Goal: Task Accomplishment & Management: Complete application form

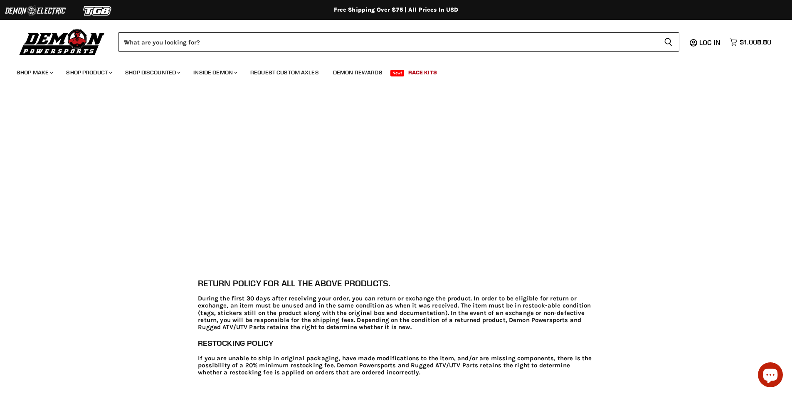
scroll to position [410, 0]
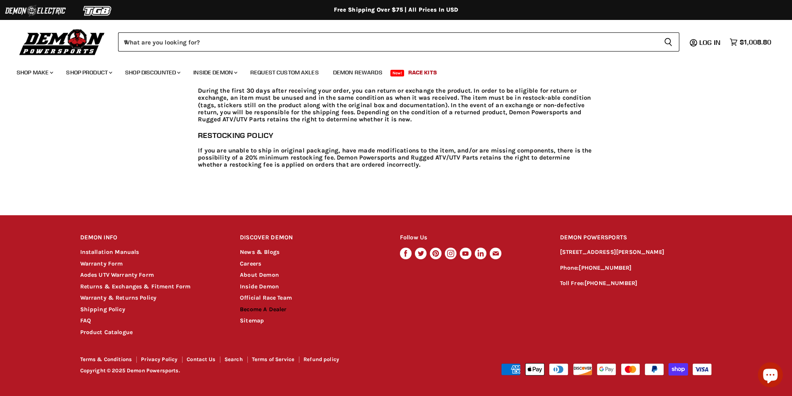
click at [273, 312] on link "Become A Dealer" at bounding box center [263, 309] width 47 height 7
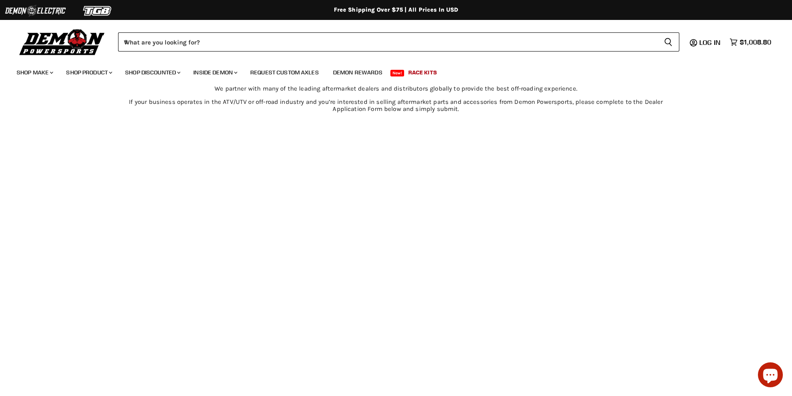
scroll to position [490, 0]
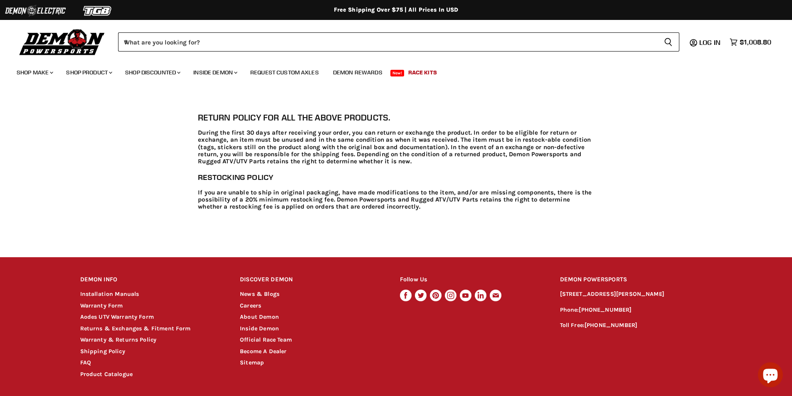
scroll to position [368, 0]
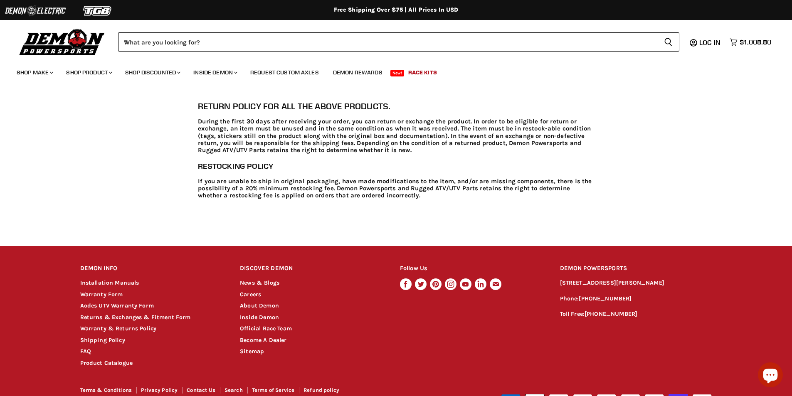
scroll to position [410, 0]
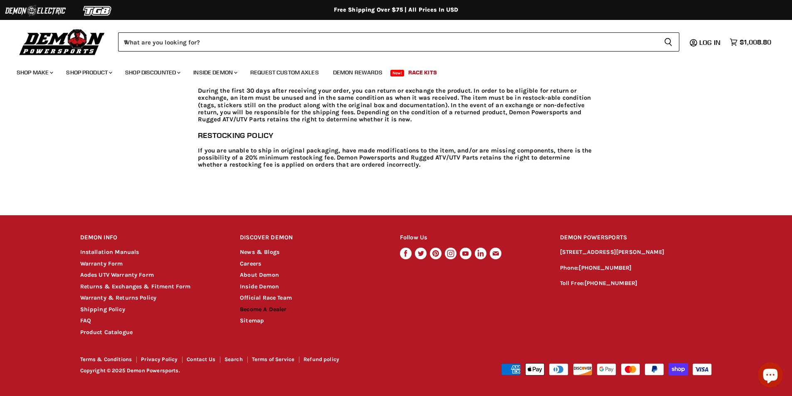
click at [277, 307] on link "Become A Dealer" at bounding box center [263, 309] width 47 height 7
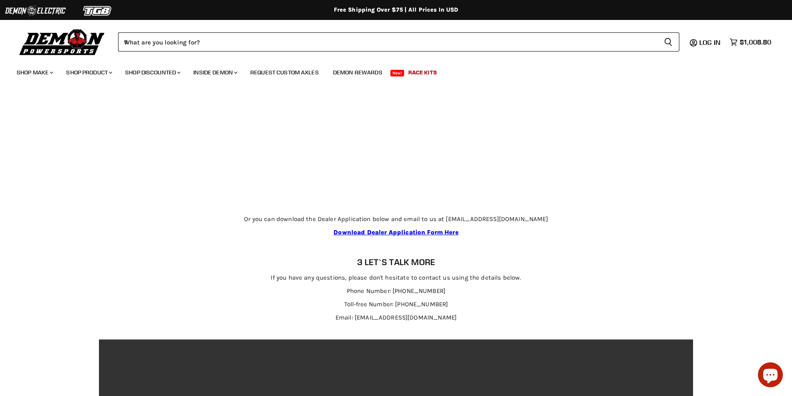
scroll to position [1428, 0]
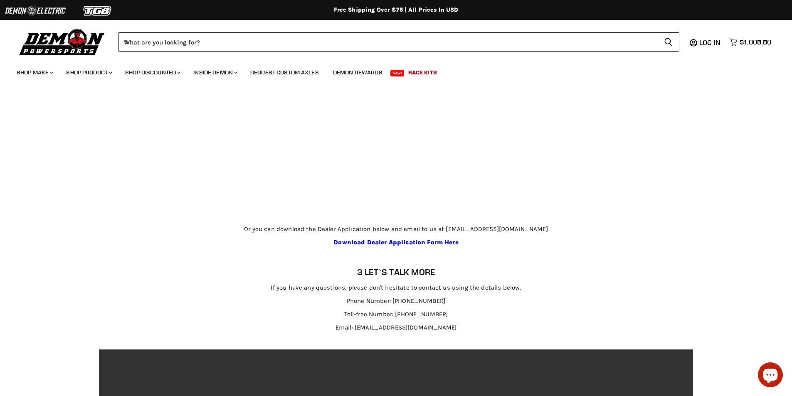
drag, startPoint x: 798, startPoint y: 101, endPoint x: 792, endPoint y: 293, distance: 191.8
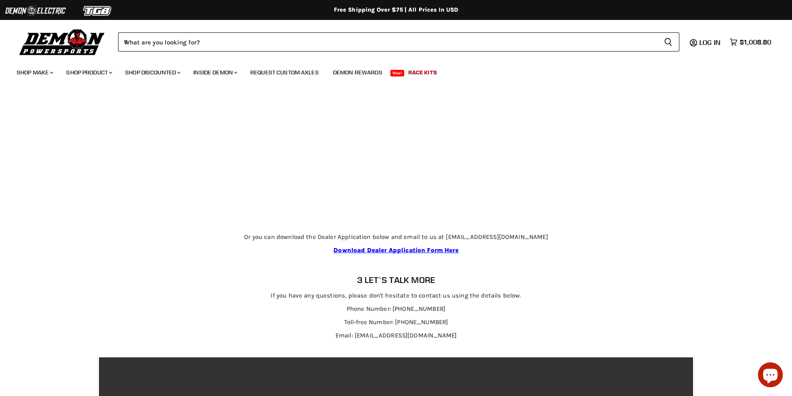
click at [591, 257] on div "Or you can download the Dealer Application below and email to us at [EMAIL_ADDR…" at bounding box center [396, 249] width 555 height 42
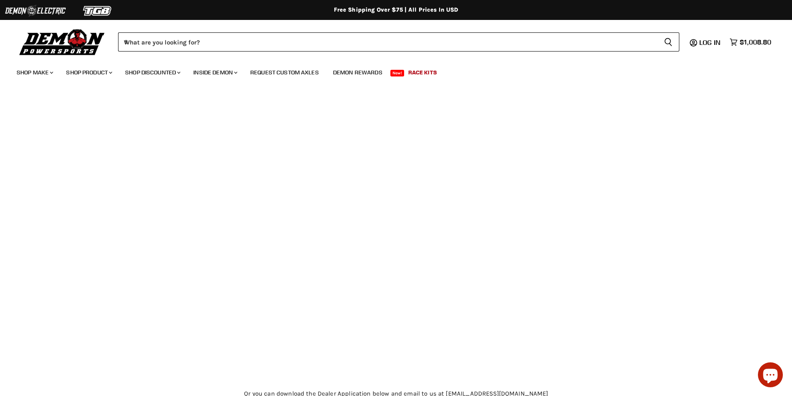
scroll to position [1271, 0]
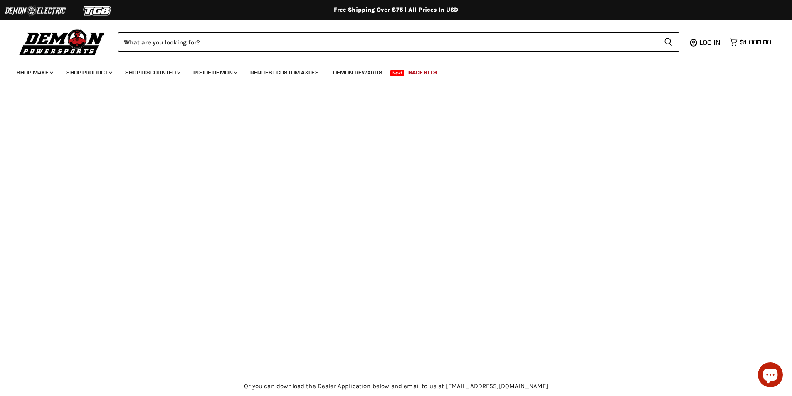
drag, startPoint x: 737, startPoint y: 258, endPoint x: 710, endPoint y: 274, distance: 31.5
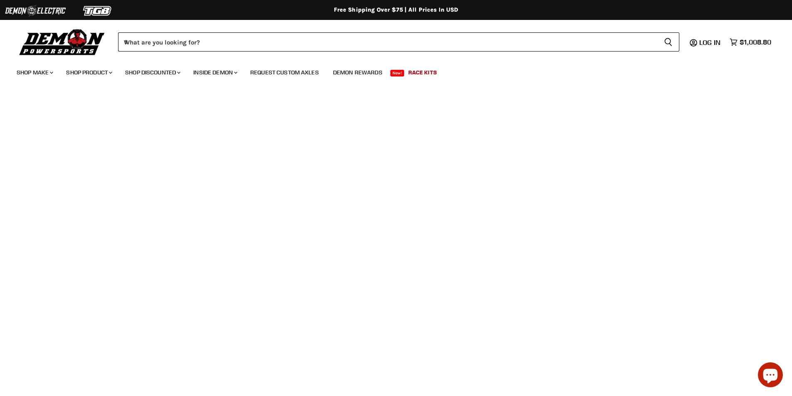
scroll to position [851, 0]
